Goal: Information Seeking & Learning: Learn about a topic

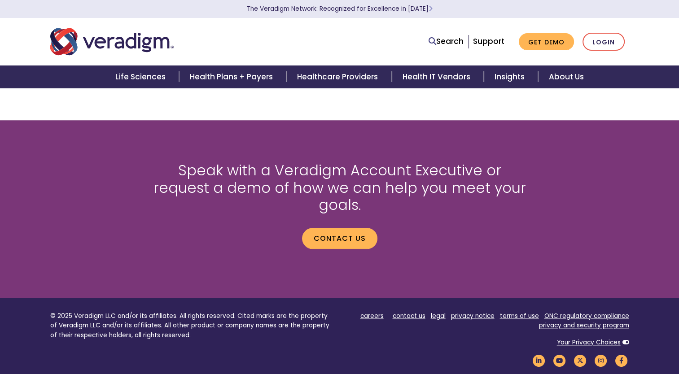
scroll to position [1032, 0]
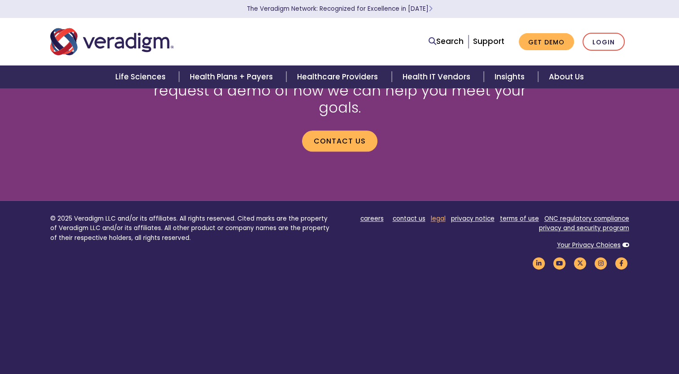
click at [441, 214] on link "legal" at bounding box center [438, 218] width 15 height 9
click at [456, 214] on link "privacy notice" at bounding box center [473, 218] width 44 height 9
click at [558, 214] on link "ONC regulatory compliance" at bounding box center [586, 218] width 85 height 9
click at [560, 224] on link "privacy and security program" at bounding box center [584, 228] width 90 height 9
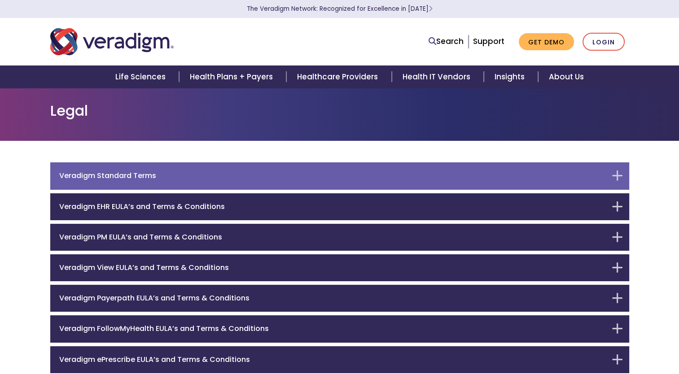
click at [461, 183] on div "Veradigm Standard Terms" at bounding box center [339, 175] width 579 height 27
click at [613, 178] on div "Veradigm Standard Terms" at bounding box center [339, 175] width 579 height 27
click at [619, 174] on div "Veradigm Standard Terms" at bounding box center [339, 175] width 579 height 27
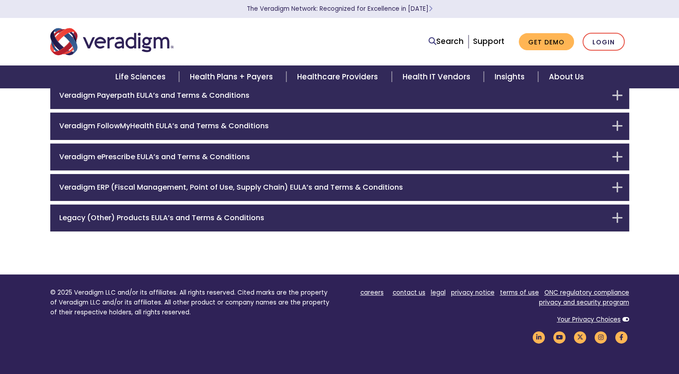
scroll to position [203, 0]
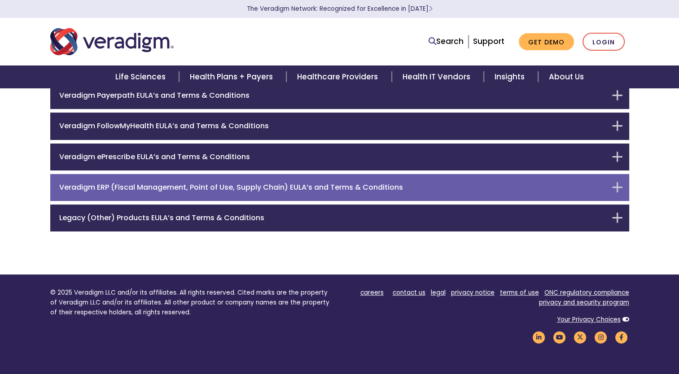
click at [617, 184] on div "Veradigm ERP (Fiscal Management, Point of Use, Supply Chain) EULA’s and Terms &…" at bounding box center [339, 187] width 579 height 27
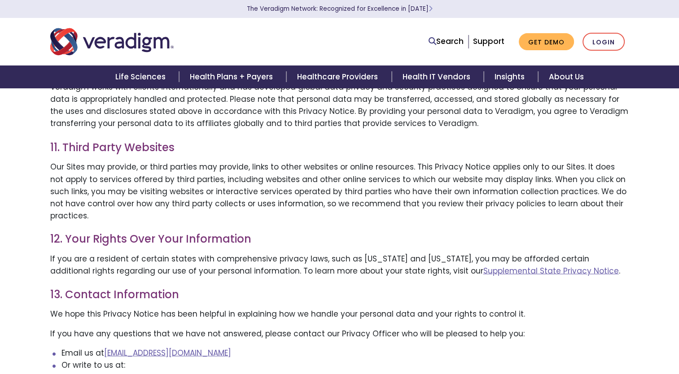
scroll to position [1555, 0]
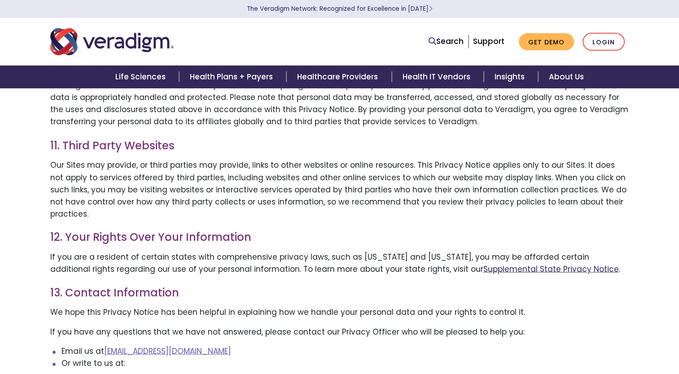
click at [513, 263] on link "Supplemental State Privacy Notice" at bounding box center [550, 268] width 135 height 11
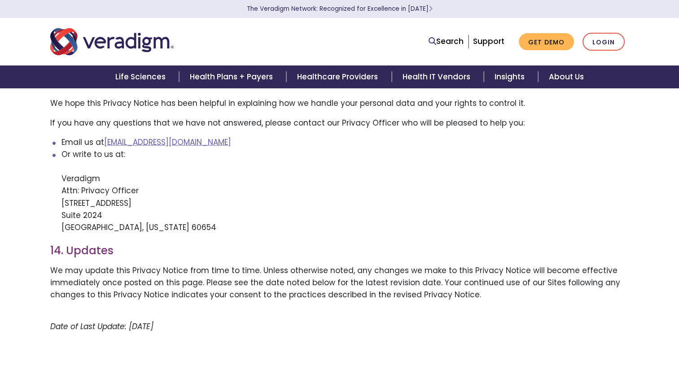
scroll to position [1764, 0]
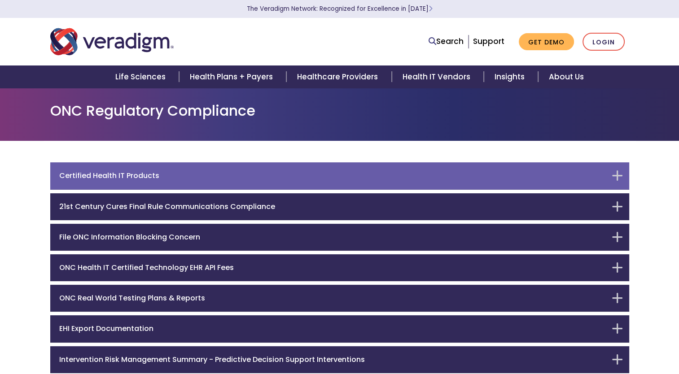
click at [402, 177] on h6 "Certified Health IT Products" at bounding box center [332, 175] width 547 height 9
click at [615, 175] on div "Certified Health IT Products" at bounding box center [339, 175] width 579 height 27
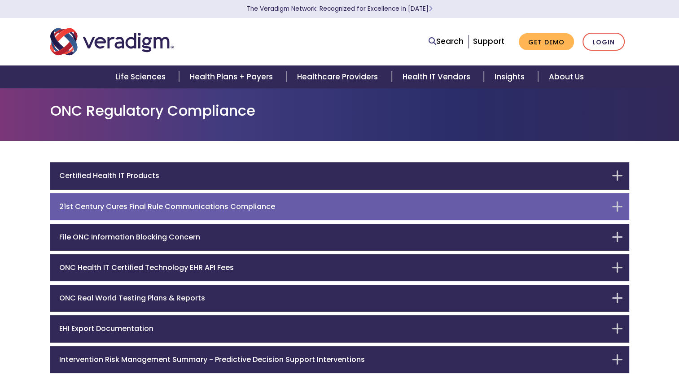
click at [621, 207] on div "21st Century Cures Final Rule Communications Compliance" at bounding box center [339, 206] width 579 height 27
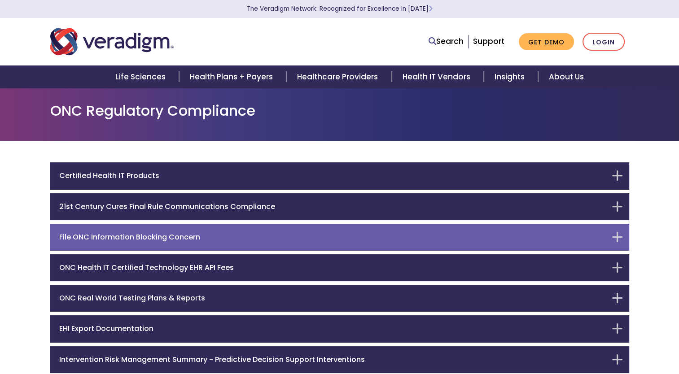
click at [607, 232] on div "File ONC Information Blocking Concern" at bounding box center [339, 237] width 579 height 27
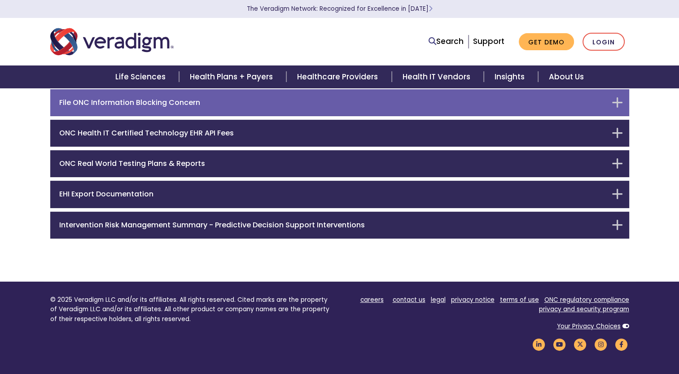
scroll to position [136, 0]
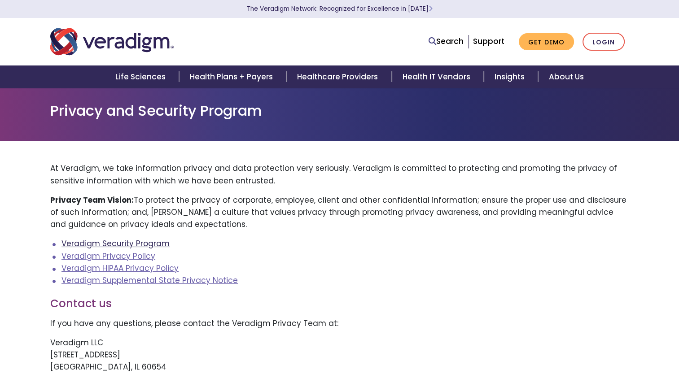
click at [156, 241] on link "Veradigm Security Program" at bounding box center [115, 243] width 108 height 11
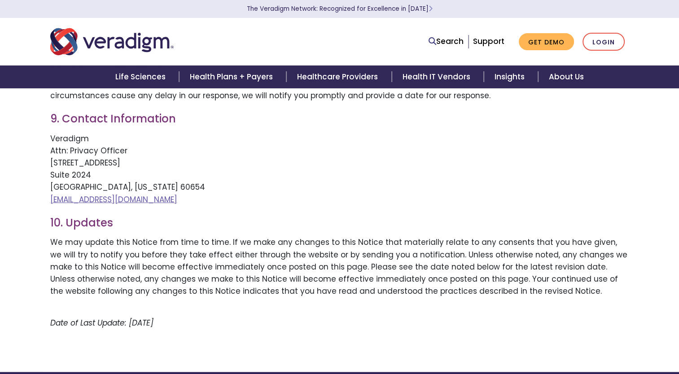
scroll to position [1748, 0]
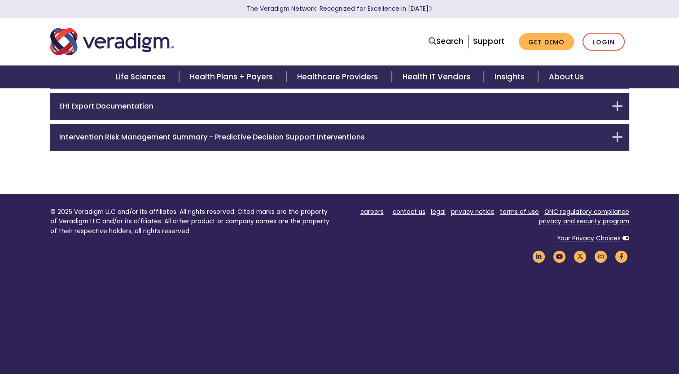
scroll to position [199, 0]
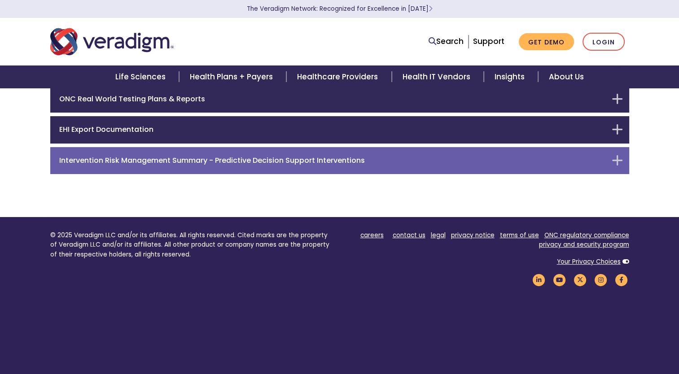
click at [486, 159] on h6 "Intervention Risk Management Summary - Predictive Decision Support Interventions" at bounding box center [332, 160] width 547 height 9
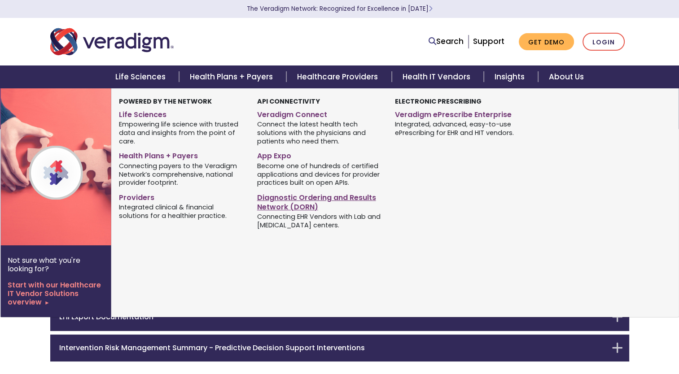
scroll to position [0, 0]
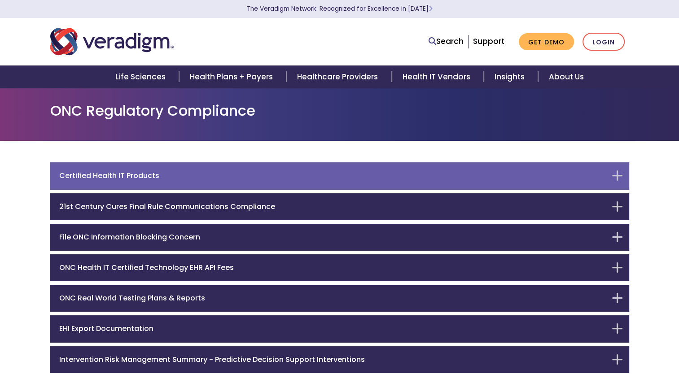
click at [343, 172] on h6 "Certified Health IT Products" at bounding box center [332, 175] width 547 height 9
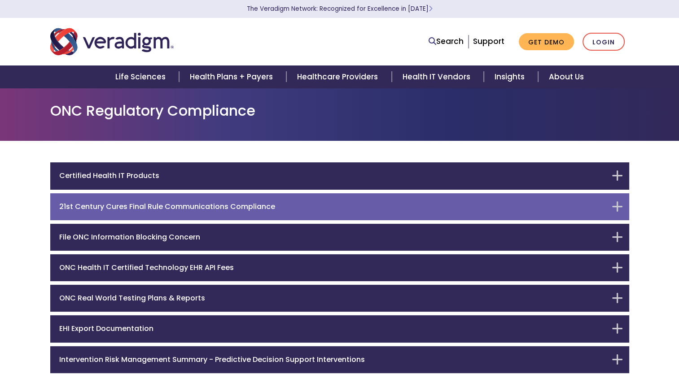
click at [405, 202] on h6 "21st Century Cures Final Rule Communications Compliance" at bounding box center [332, 206] width 547 height 9
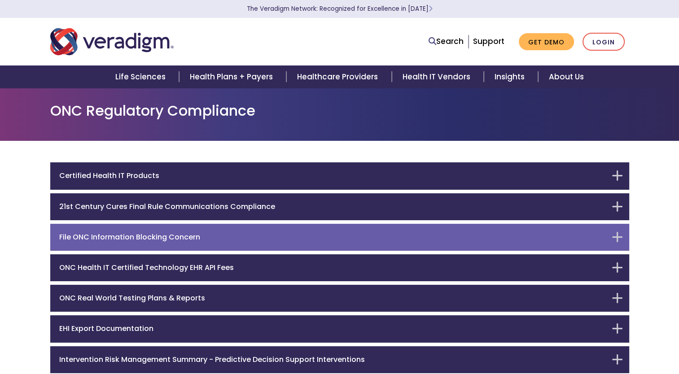
click at [430, 249] on div "File ONC Information Blocking Concern" at bounding box center [339, 237] width 579 height 27
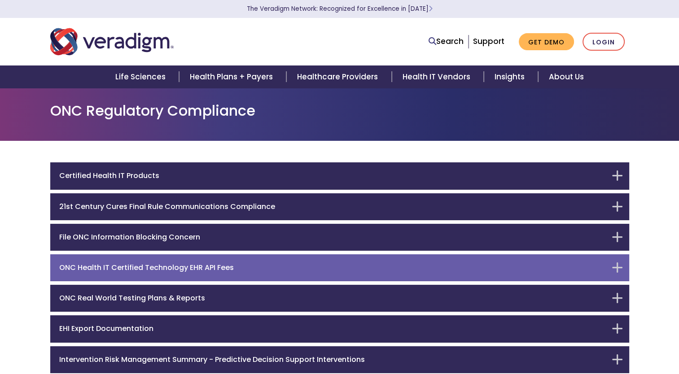
click at [429, 271] on h6 "ONC Health IT Certified Technology EHR API Fees" at bounding box center [332, 267] width 547 height 9
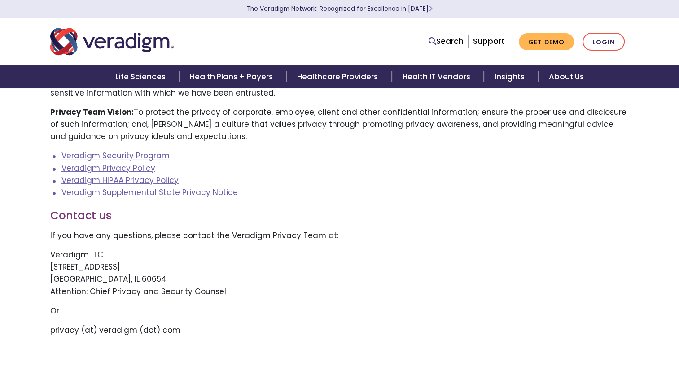
scroll to position [82, 0]
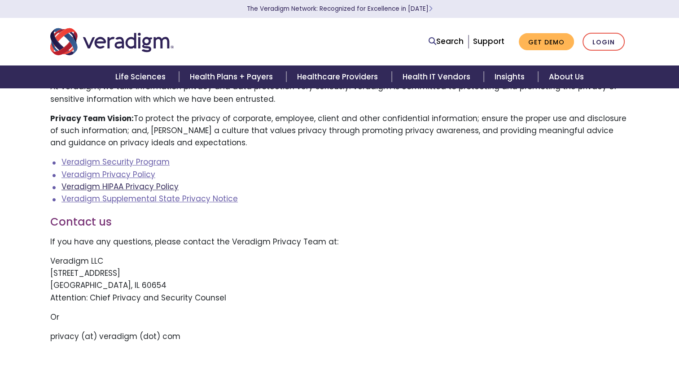
click at [143, 186] on link "Veradigm HIPAA Privacy Policy" at bounding box center [119, 186] width 117 height 11
click at [140, 163] on link "Veradigm Security Program" at bounding box center [115, 162] width 108 height 11
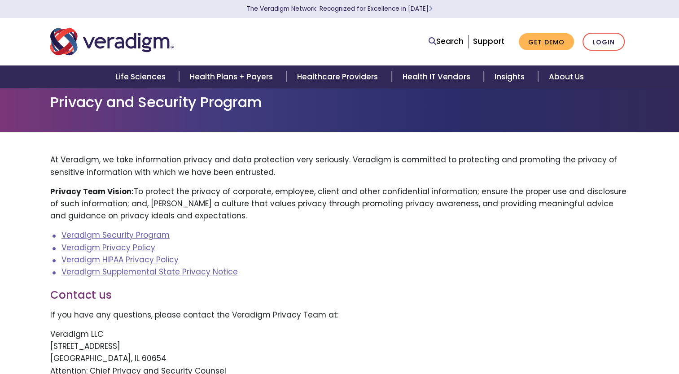
scroll to position [0, 0]
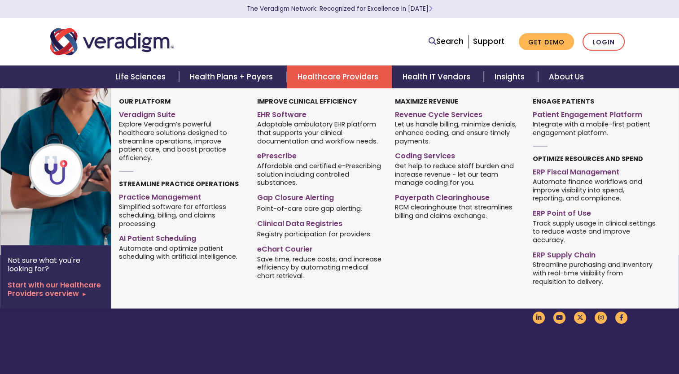
scroll to position [443, 0]
